Goal: Task Accomplishment & Management: Complete application form

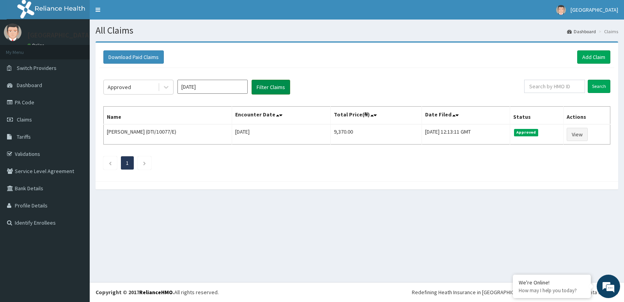
click at [271, 89] on button "Filter Claims" at bounding box center [271, 87] width 39 height 15
click at [272, 88] on button "Filter Claims" at bounding box center [271, 87] width 39 height 15
click at [168, 88] on icon at bounding box center [166, 87] width 8 height 8
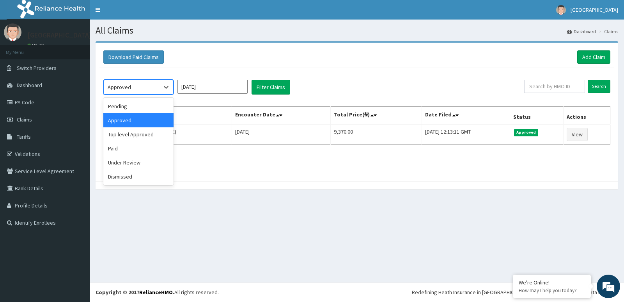
click at [138, 122] on div "Approved" at bounding box center [138, 120] width 70 height 14
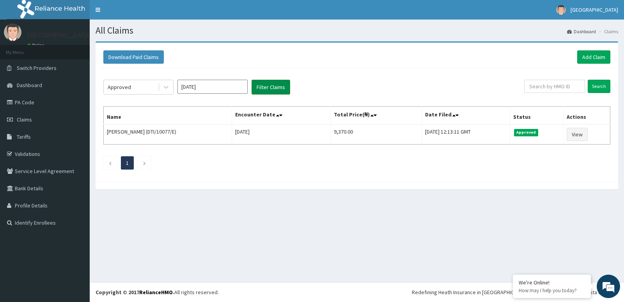
click at [257, 89] on button "Filter Claims" at bounding box center [271, 87] width 39 height 15
click at [148, 162] on li at bounding box center [145, 162] width 14 height 13
click at [587, 53] on link "Add Claim" at bounding box center [593, 56] width 33 height 13
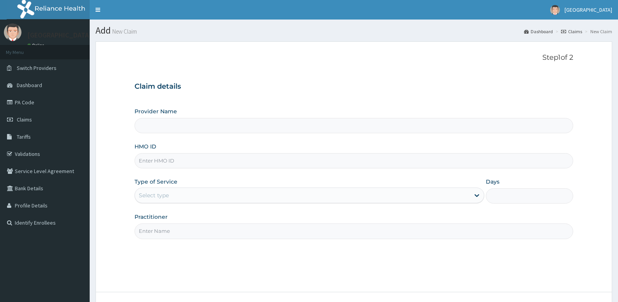
click at [196, 194] on div "Select type" at bounding box center [302, 195] width 335 height 12
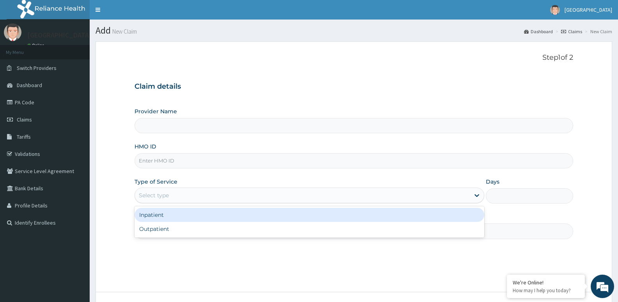
type input "[GEOGRAPHIC_DATA]"
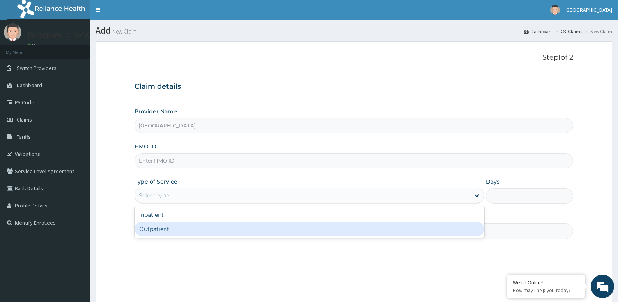
click at [166, 224] on div "Outpatient" at bounding box center [310, 229] width 350 height 14
type input "1"
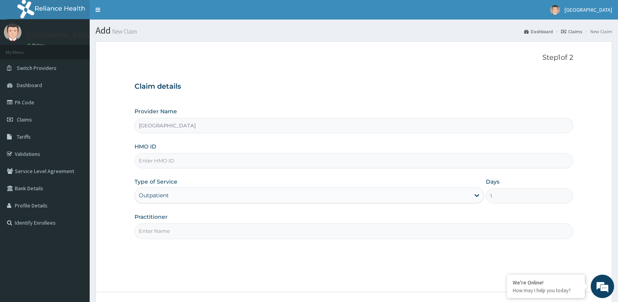
click at [185, 161] on input "HMO ID" at bounding box center [354, 160] width 439 height 15
paste input "DTI/10073/D"
type input "DTI/10073/D"
click at [167, 229] on input "Practitioner" at bounding box center [354, 230] width 439 height 15
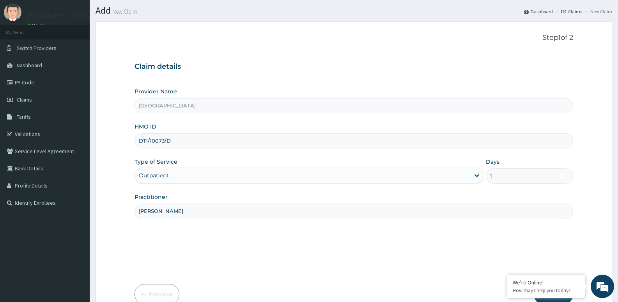
scroll to position [60, 0]
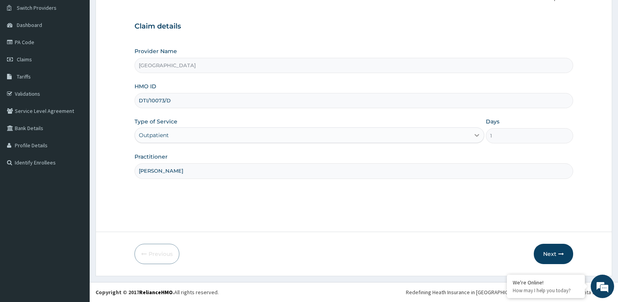
type input "DR ADEYEMO"
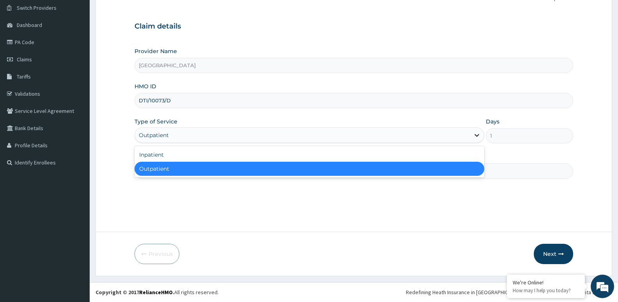
click at [478, 135] on icon at bounding box center [477, 135] width 5 height 3
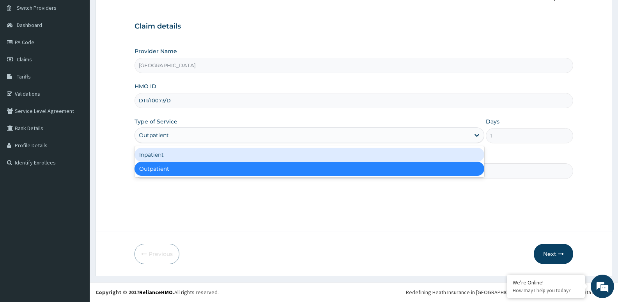
click at [390, 151] on div "Inpatient" at bounding box center [310, 154] width 350 height 14
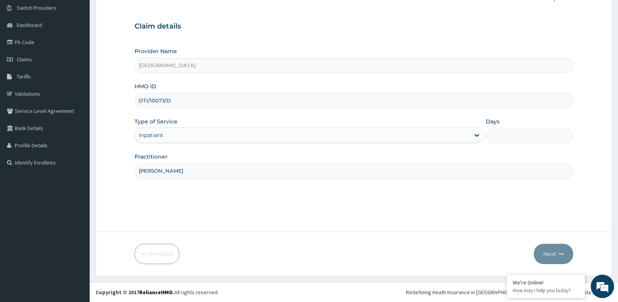
click at [495, 134] on input "Days" at bounding box center [529, 135] width 87 height 15
type input "2"
click at [547, 253] on button "Next" at bounding box center [553, 253] width 39 height 20
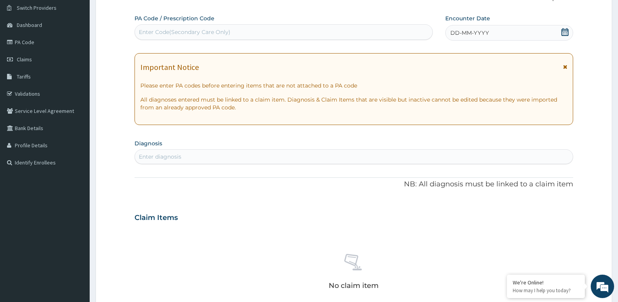
click at [215, 29] on div "Enter Code(Secondary Care Only)" at bounding box center [185, 32] width 92 height 8
paste input "PA/6934AE"
type input "PA/6934AE"
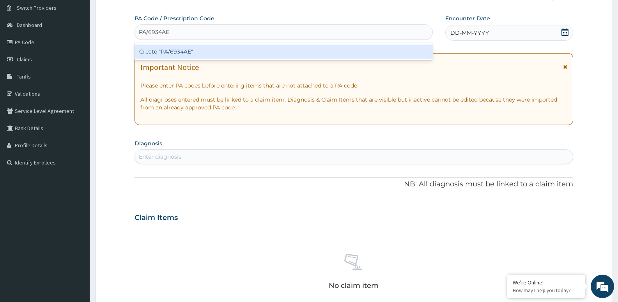
click at [165, 50] on div "Create "PA/6934AE"" at bounding box center [284, 51] width 298 height 14
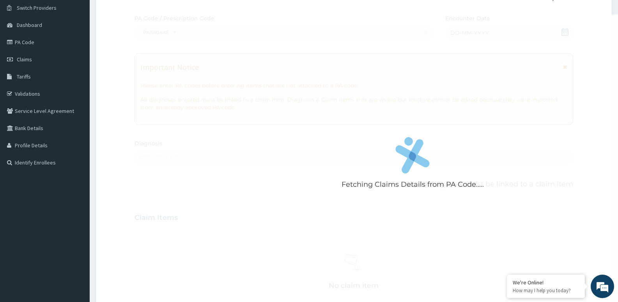
click at [433, 219] on div "Fetching Claims Details from PA Code....." at bounding box center [413, 165] width 557 height 302
